Goal: Navigation & Orientation: Find specific page/section

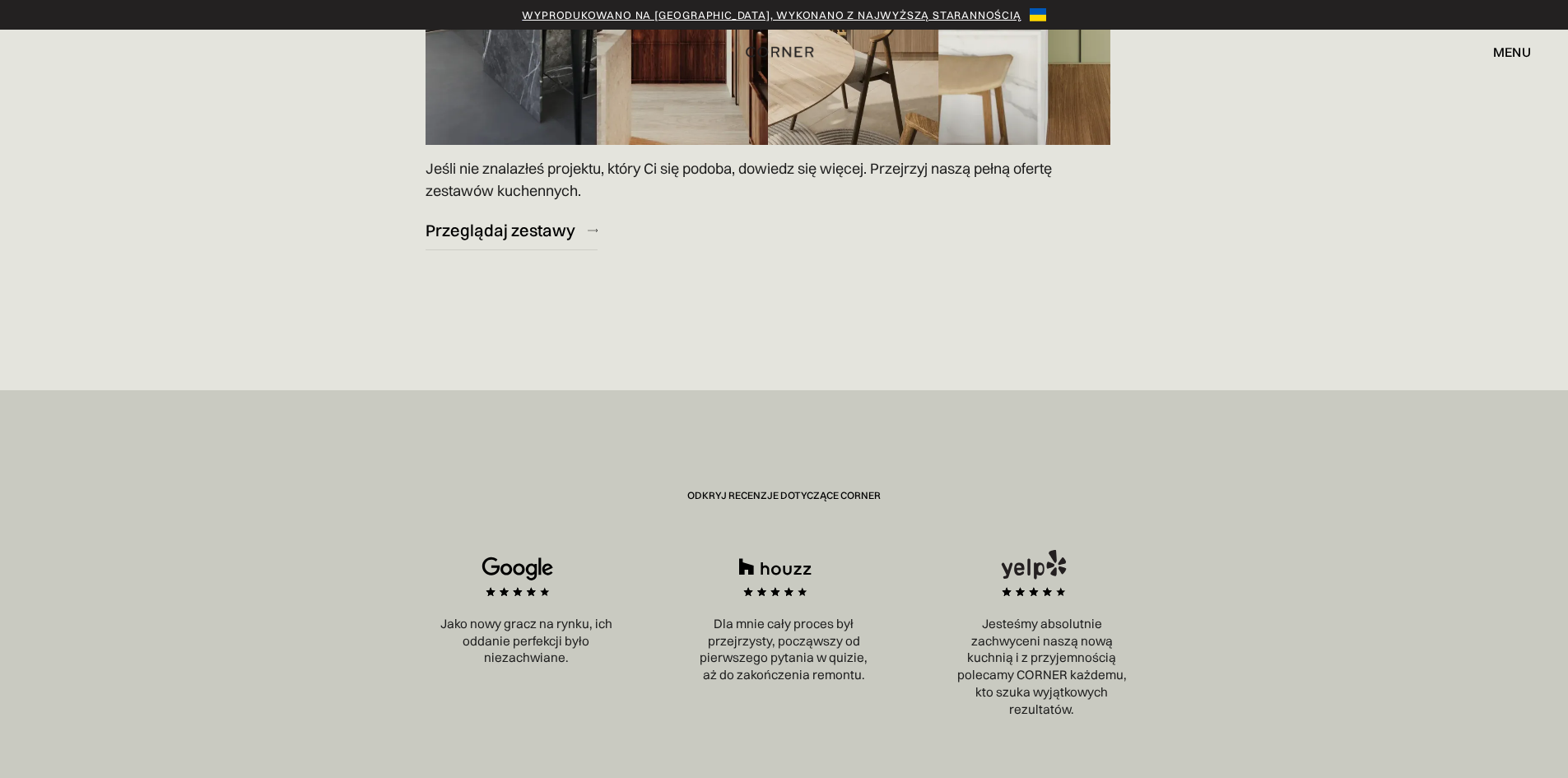
scroll to position [2715, 0]
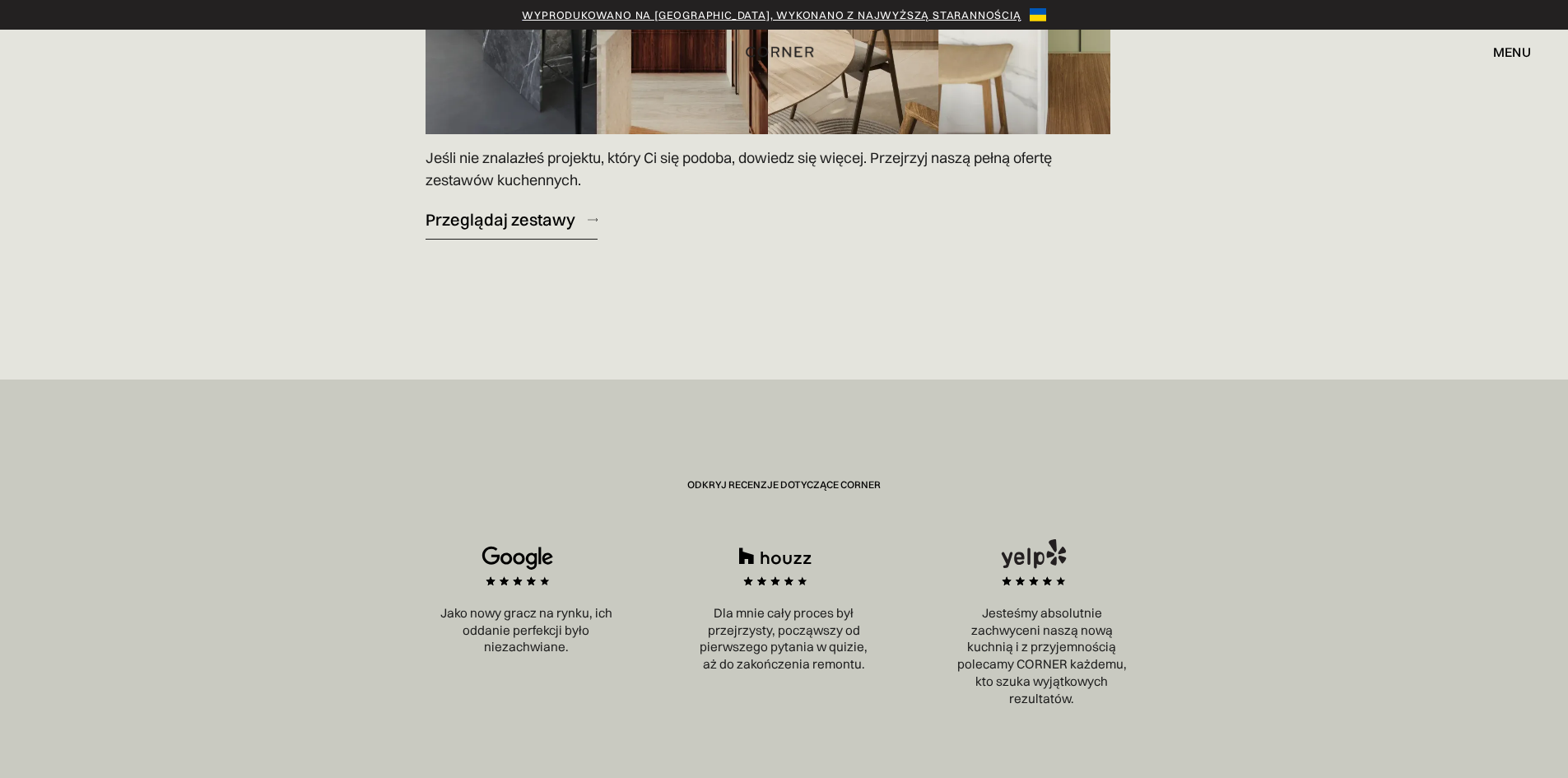
click at [506, 214] on font "Przeglądaj zestawy" at bounding box center [500, 218] width 150 height 20
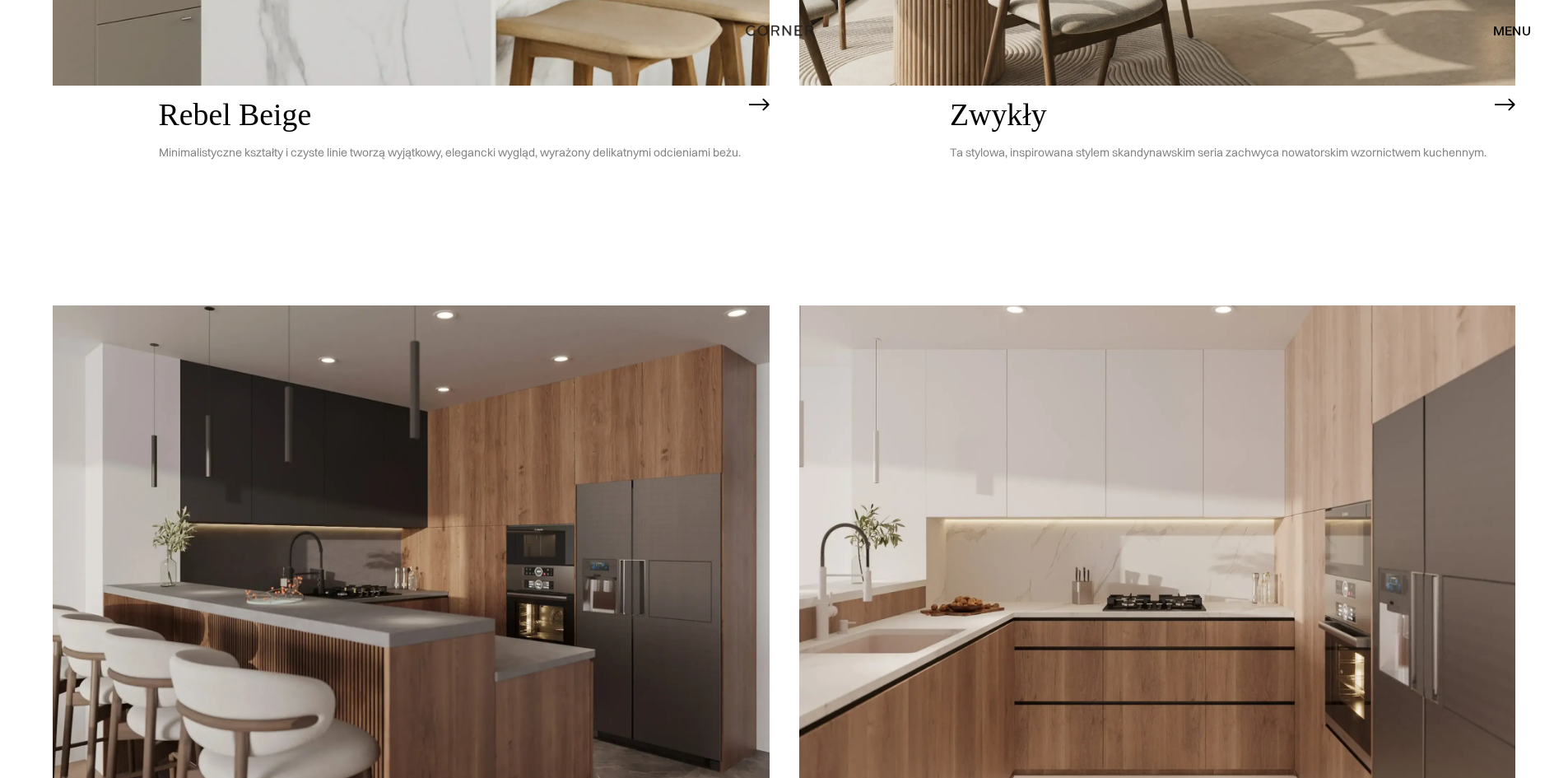
scroll to position [4767, 0]
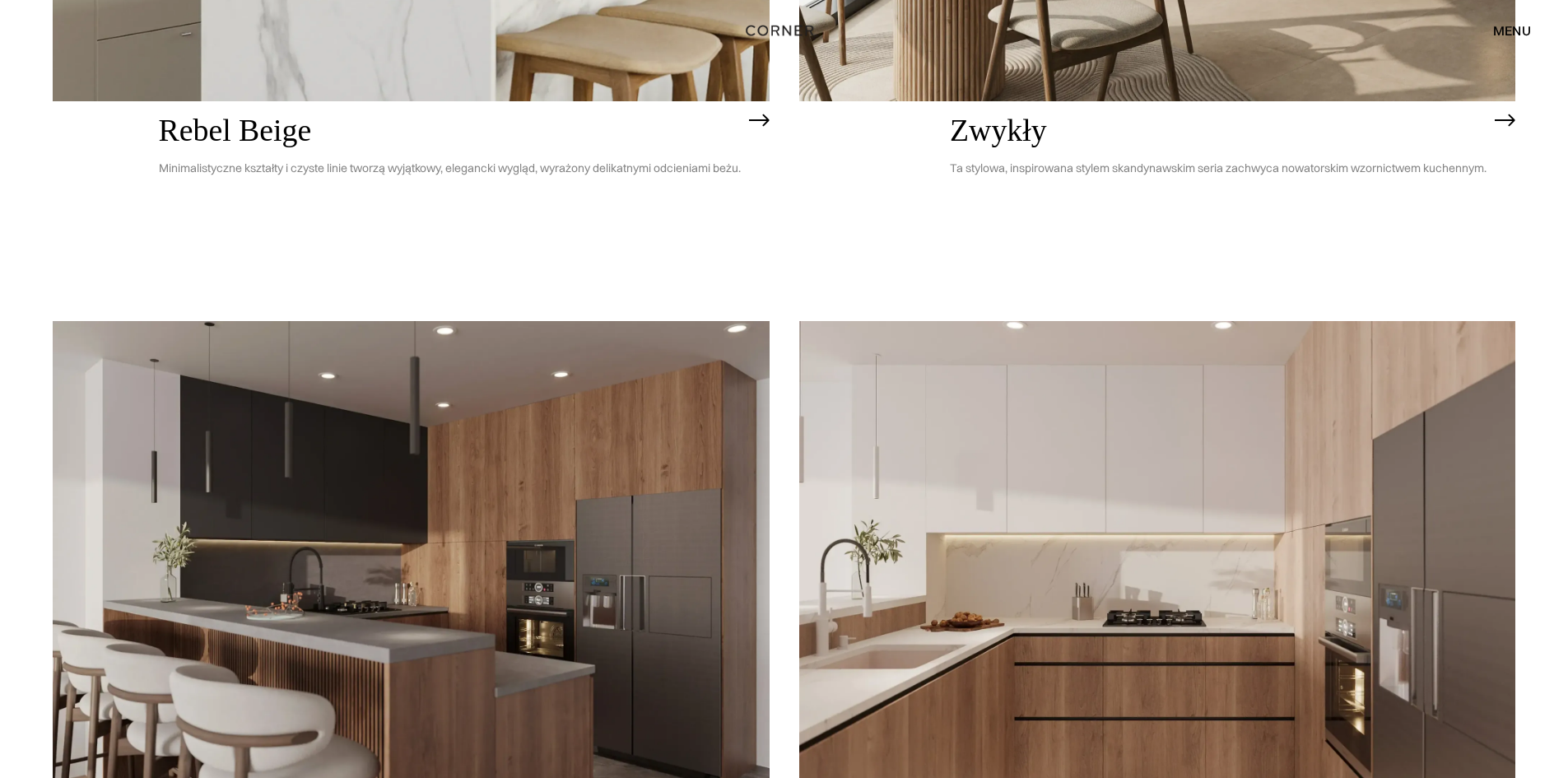
click at [1058, 473] on img at bounding box center [1156, 606] width 717 height 572
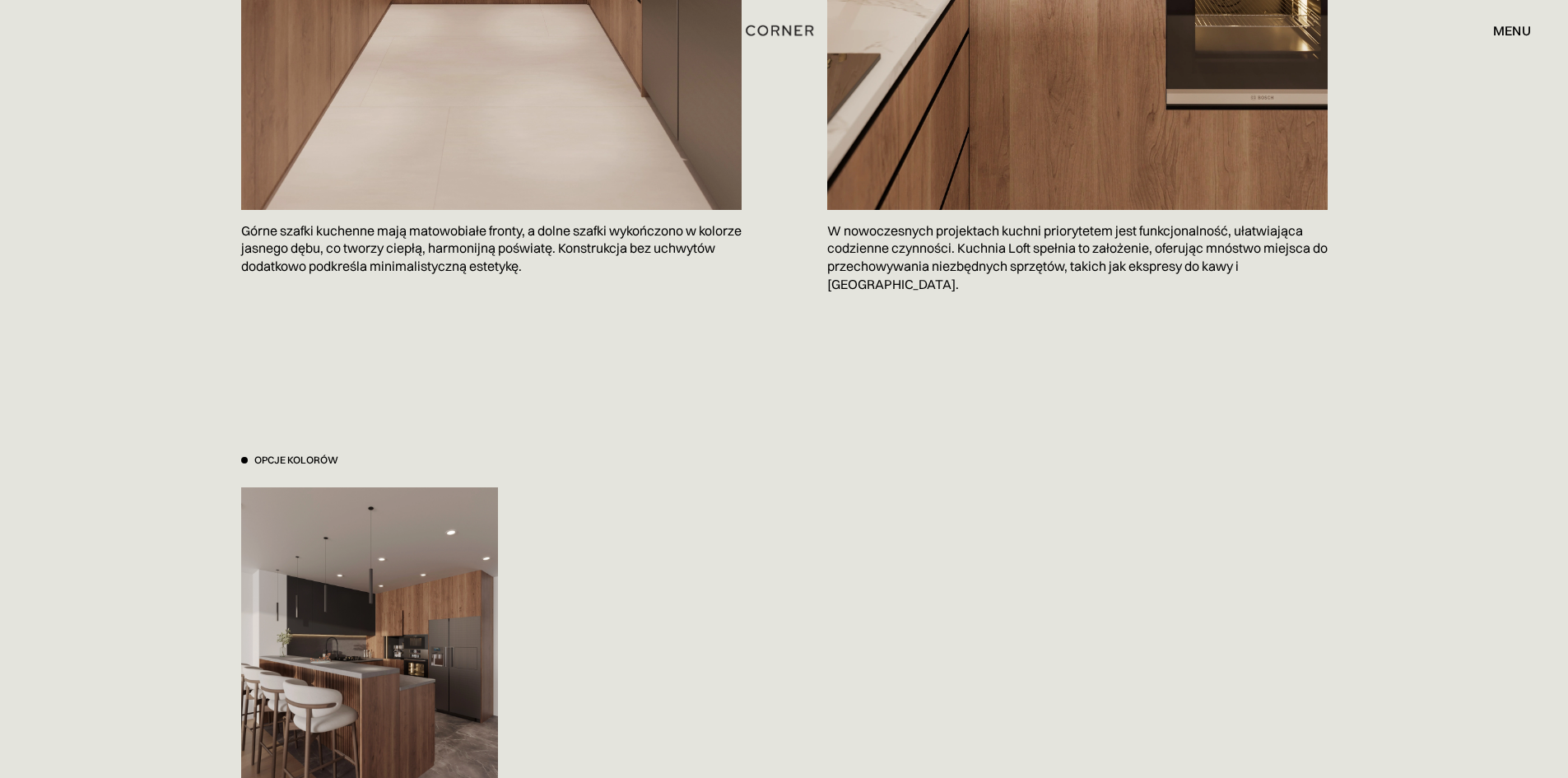
scroll to position [1646, 0]
